Goal: Task Accomplishment & Management: Manage account settings

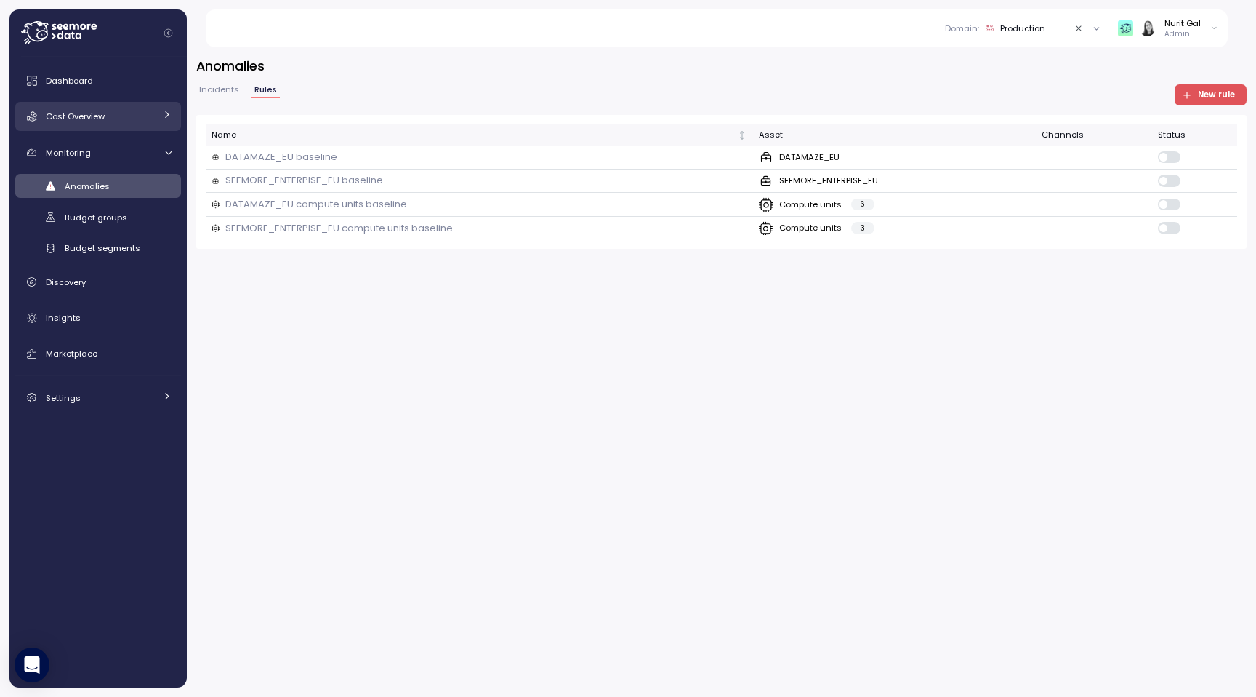
click at [101, 111] on span "Cost Overview" at bounding box center [75, 117] width 59 height 12
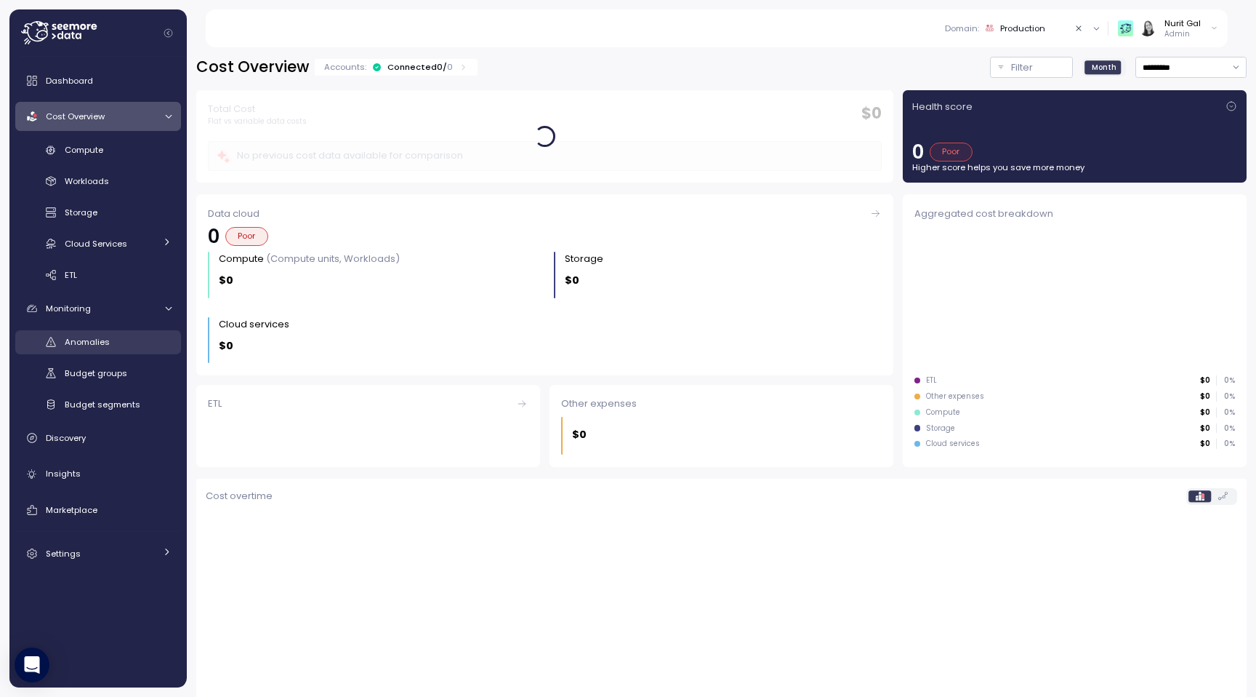
click at [92, 334] on div "Anomalies" at bounding box center [118, 341] width 107 height 15
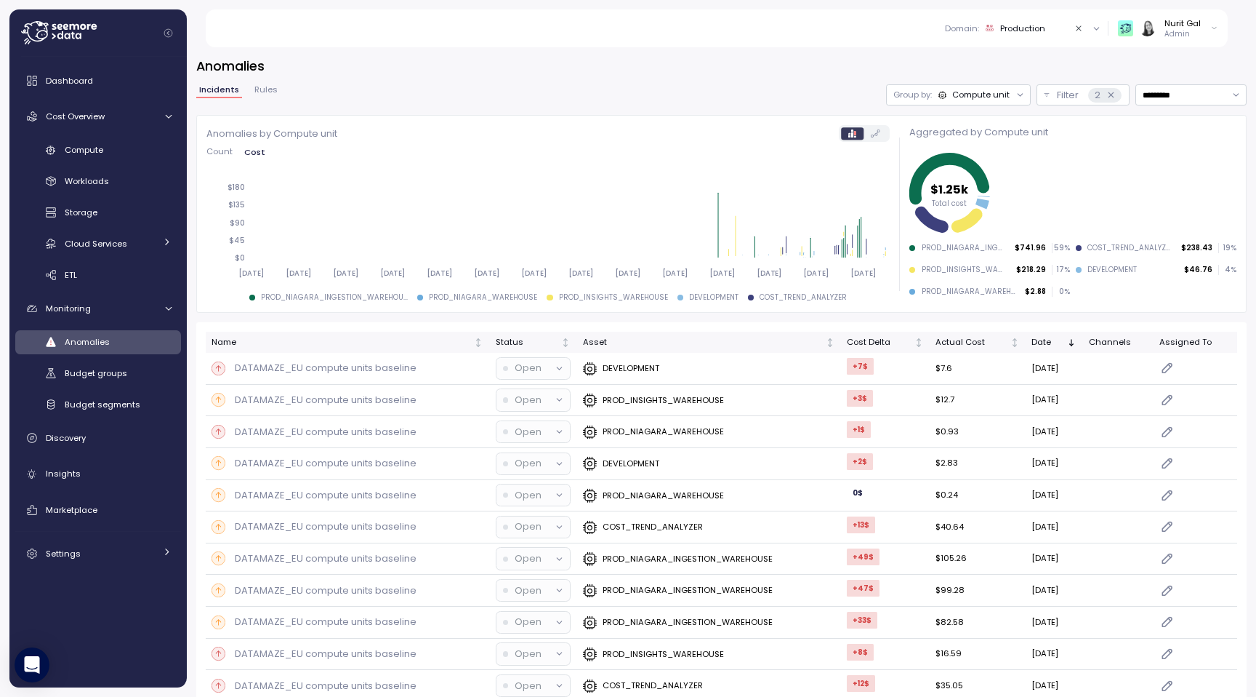
click at [992, 91] on div "Compute unit" at bounding box center [981, 95] width 57 height 12
click at [74, 553] on span "Settings" at bounding box center [63, 554] width 35 height 12
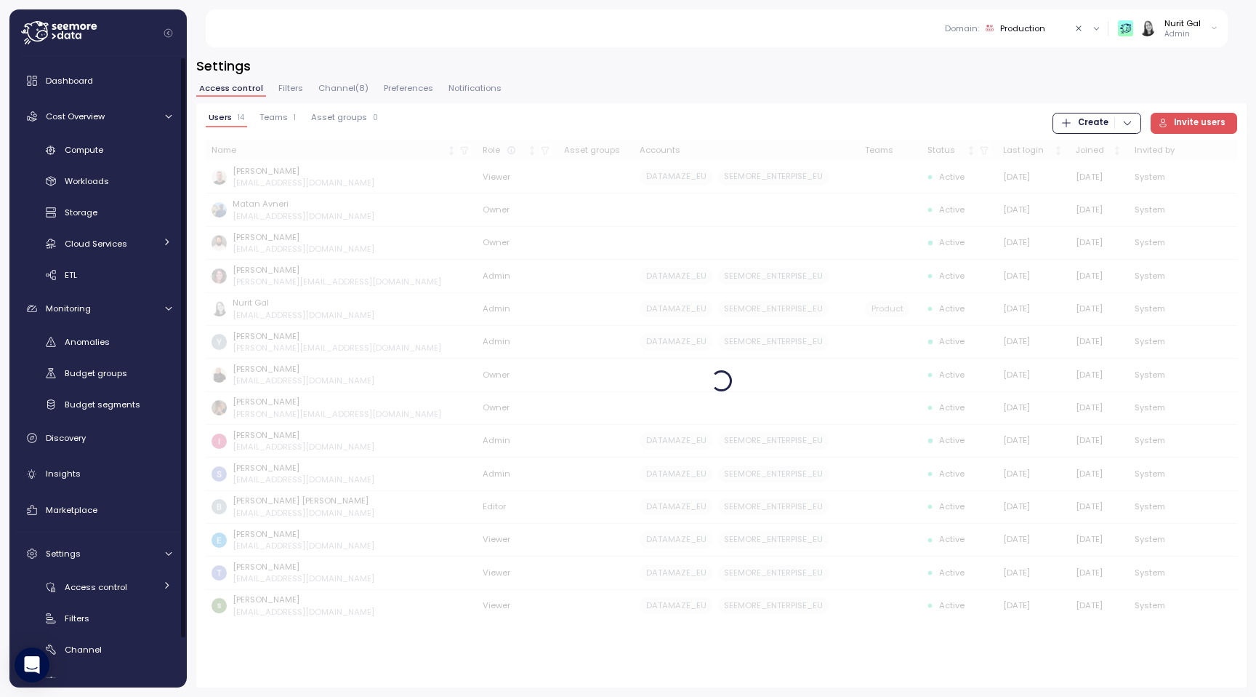
click at [281, 86] on span "Filters" at bounding box center [290, 88] width 25 height 8
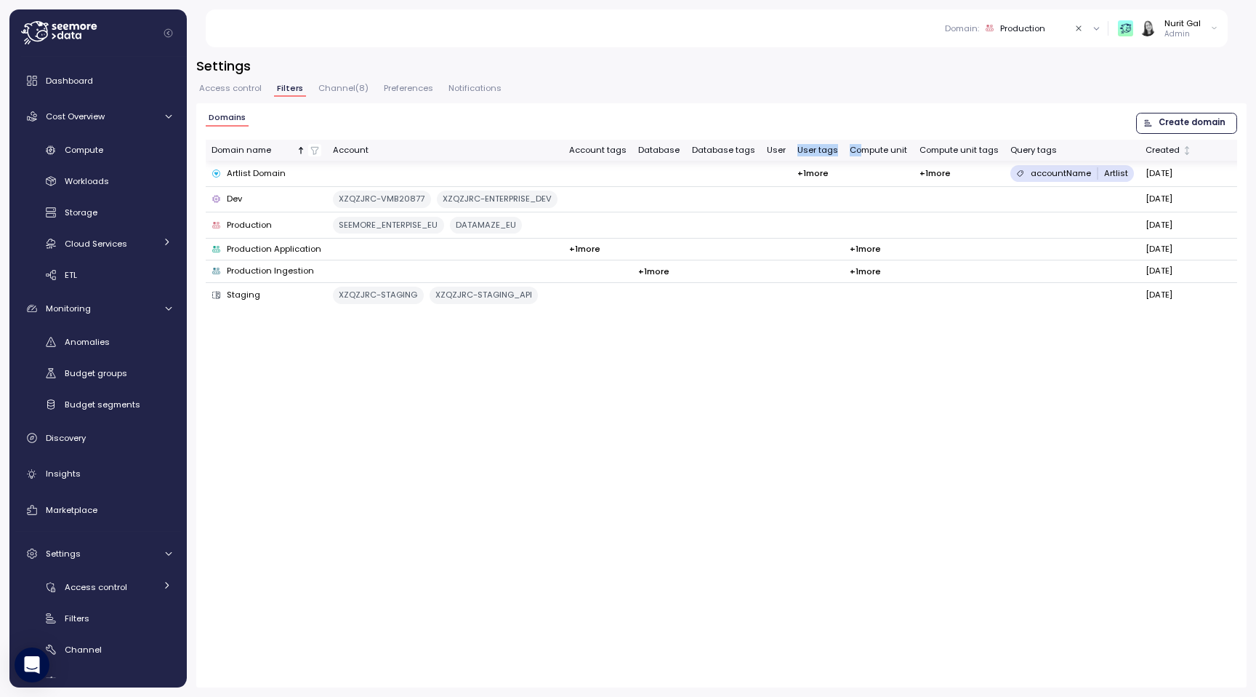
drag, startPoint x: 854, startPoint y: 152, endPoint x: 785, endPoint y: 143, distance: 69.7
click at [785, 143] on tr "Domain name Account Account tags Database Database tags User User tags Compute …" at bounding box center [725, 150] width 1038 height 21
click at [792, 143] on th "User tags" at bounding box center [818, 150] width 52 height 21
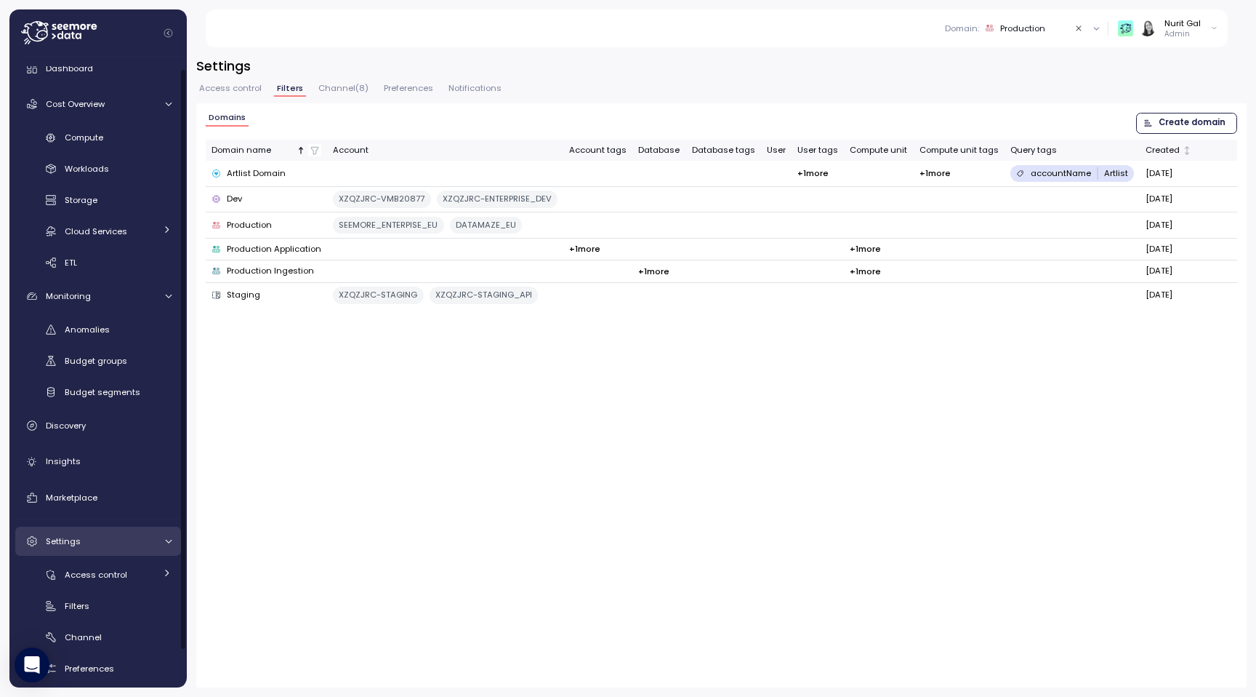
click at [68, 539] on span "Settings" at bounding box center [63, 541] width 35 height 12
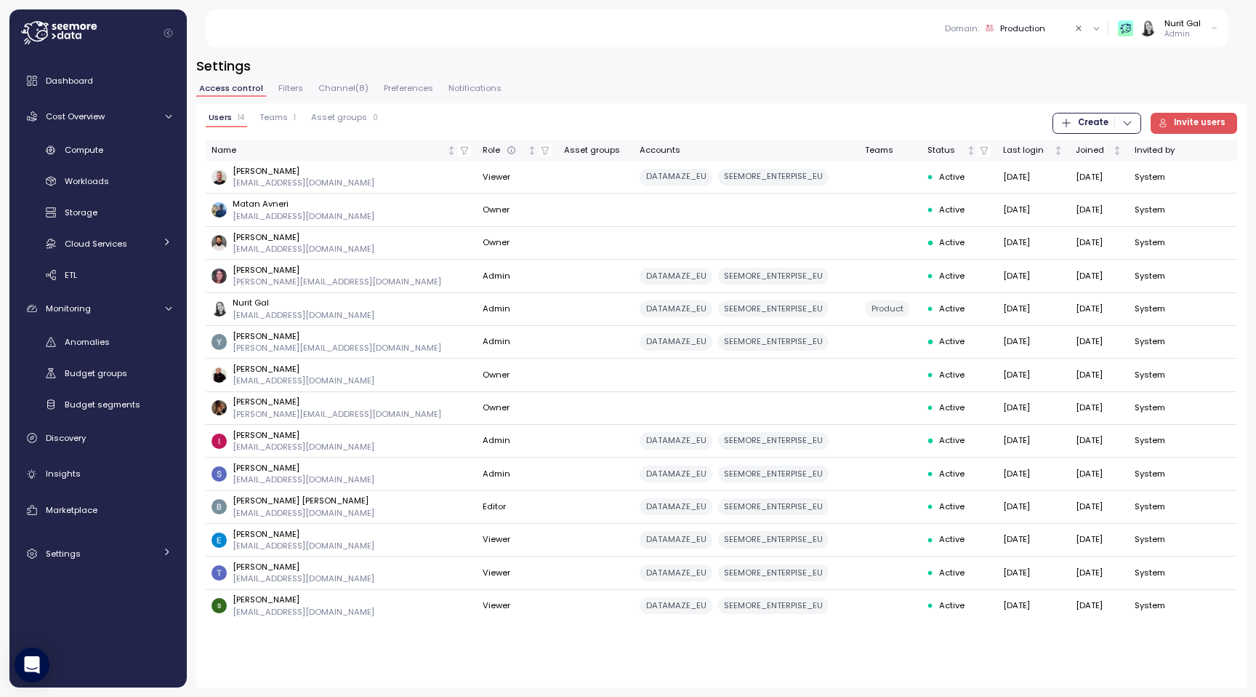
click at [353, 87] on span "Channel ( 8 )" at bounding box center [343, 88] width 50 height 8
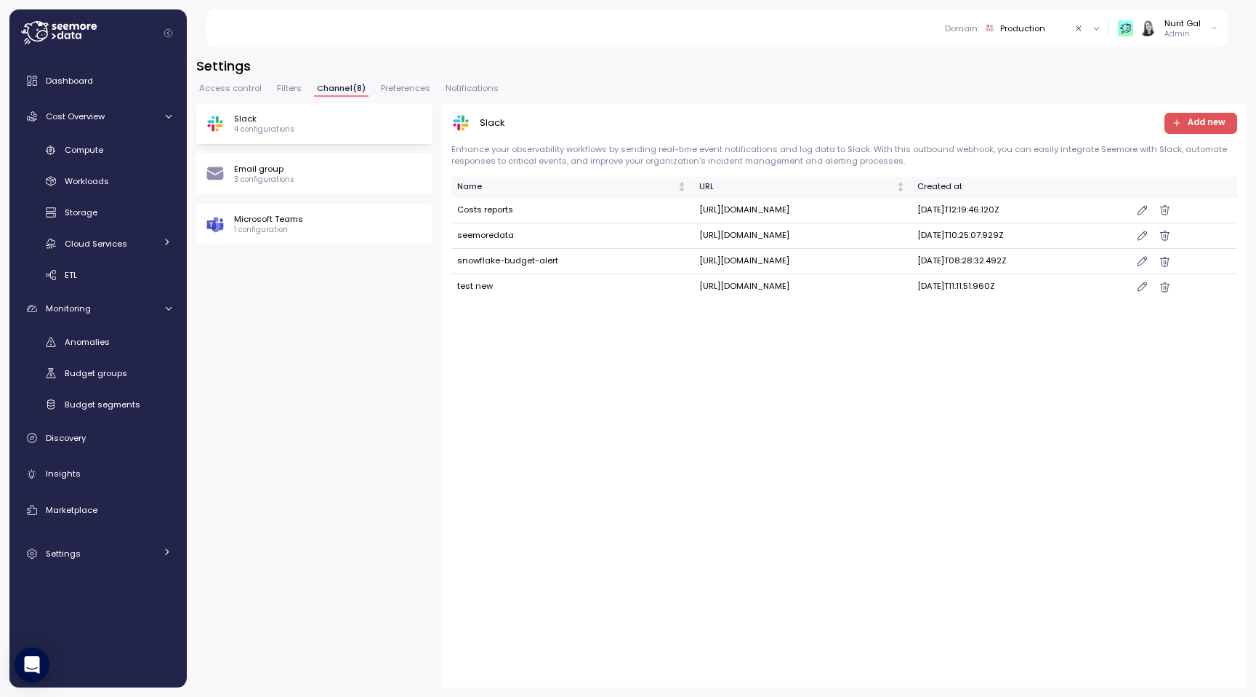
click at [384, 174] on div "Email group 3 configurations" at bounding box center [314, 174] width 217 height 22
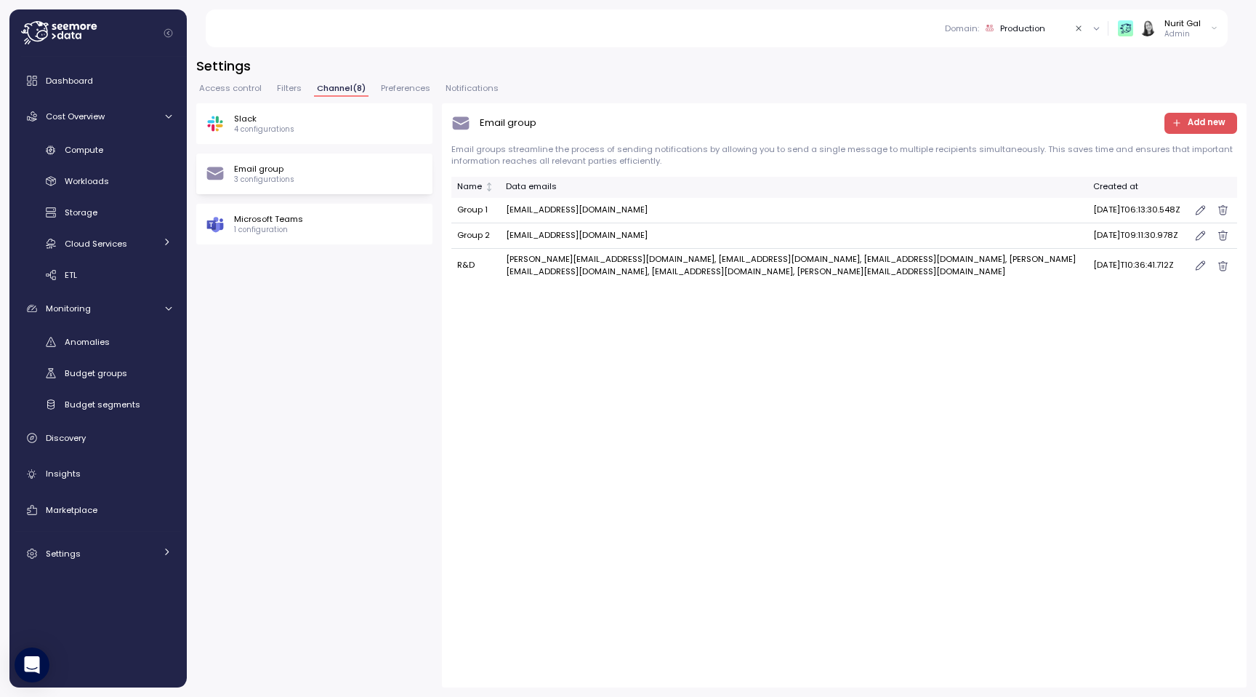
click at [1176, 132] on span "Add new" at bounding box center [1199, 123] width 54 height 20
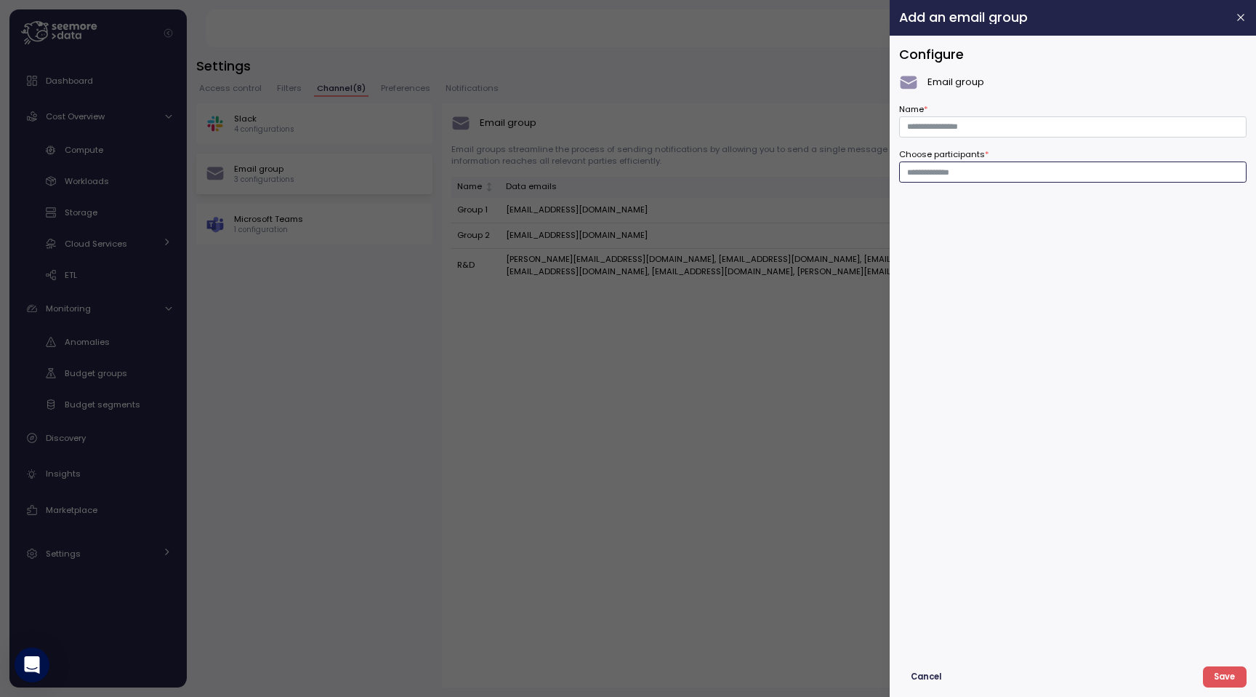
click at [1067, 169] on input "Choose participants *" at bounding box center [1073, 172] width 332 height 13
type input "******"
click at [326, 249] on div at bounding box center [628, 348] width 1256 height 697
